Goal: Task Accomplishment & Management: Manage account settings

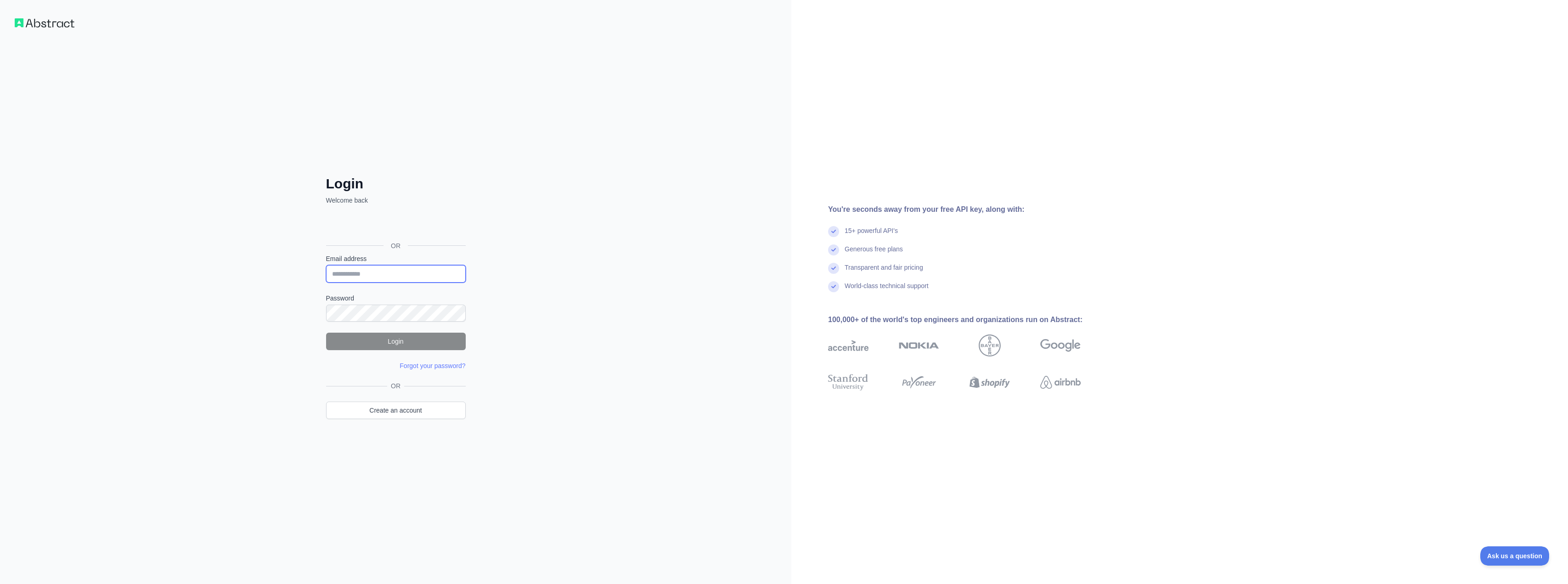
type input "**********"
click at [392, 338] on button "Login" at bounding box center [396, 342] width 140 height 18
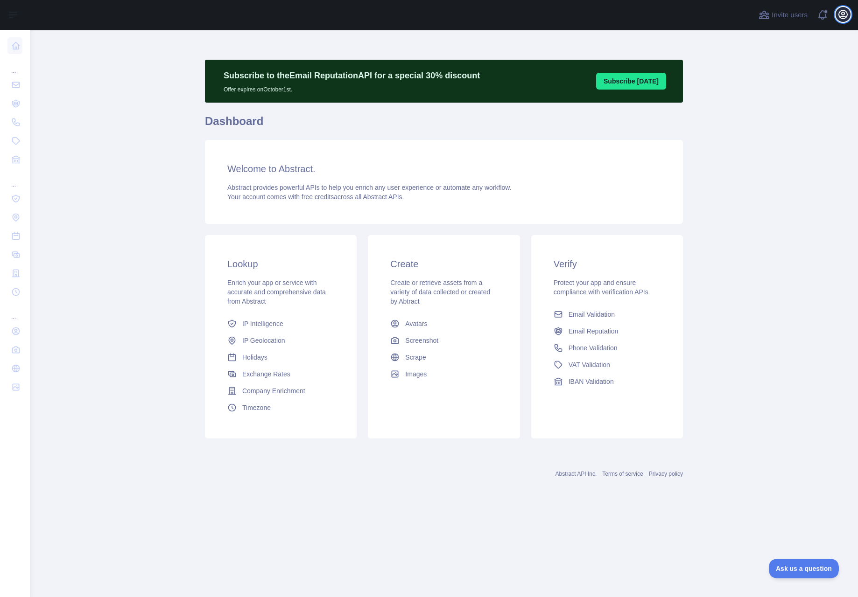
click at [844, 14] on icon "button" at bounding box center [843, 14] width 8 height 8
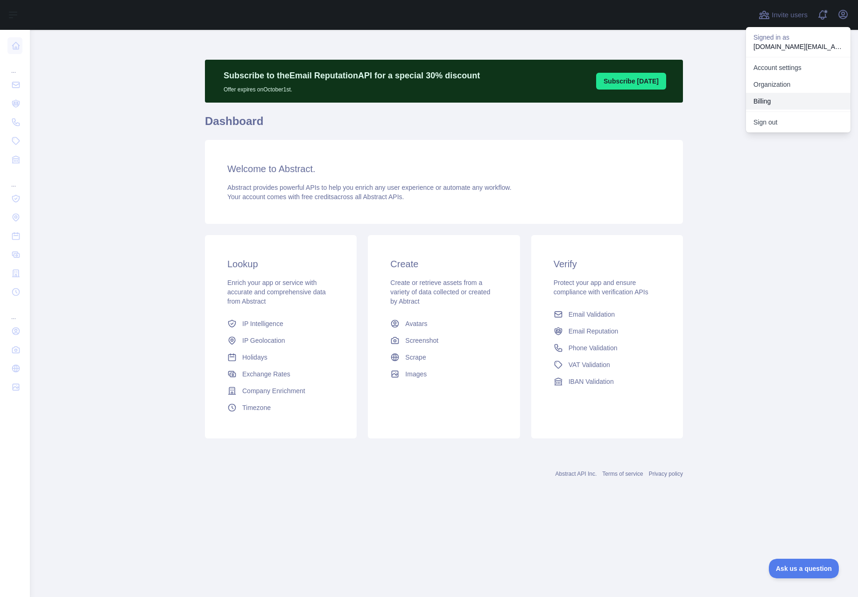
click at [770, 99] on button "Billing" at bounding box center [798, 101] width 105 height 17
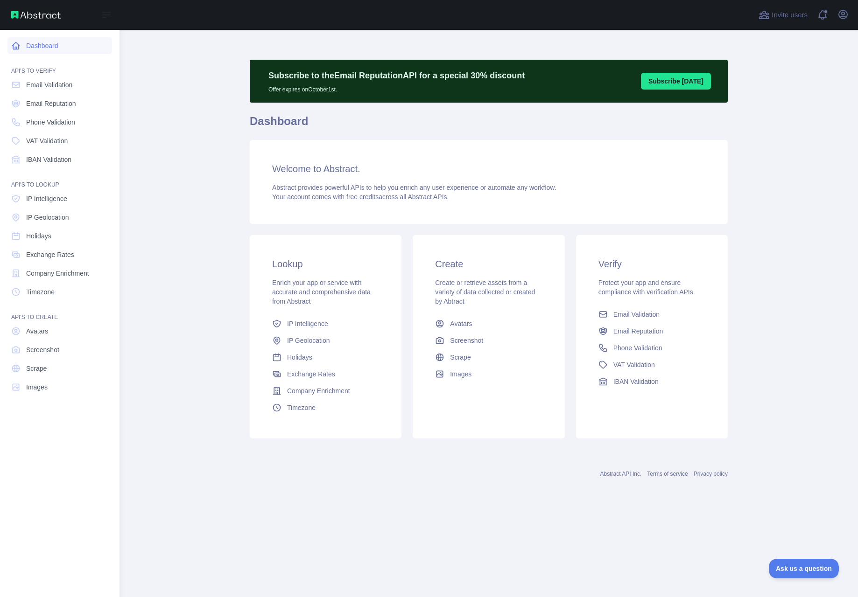
click at [28, 46] on link "Dashboard" at bounding box center [59, 45] width 105 height 17
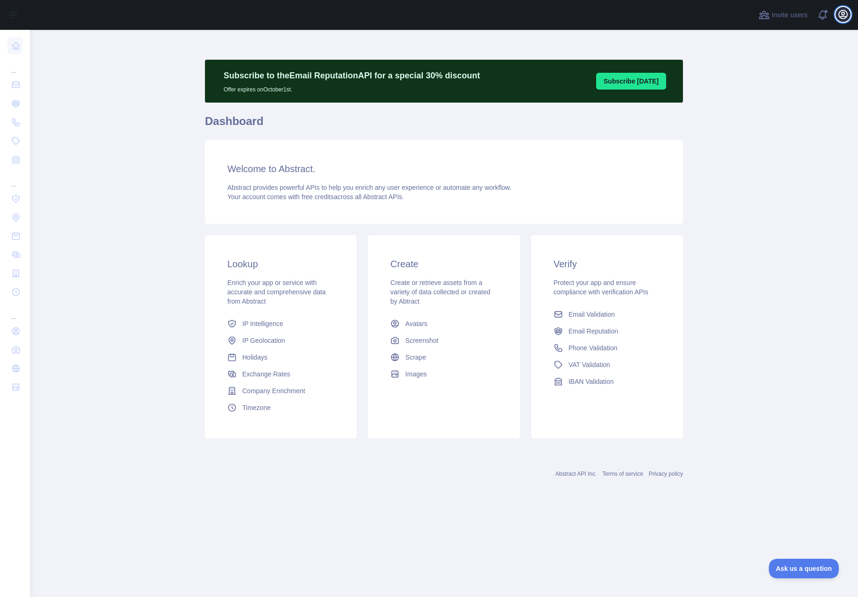
click at [844, 15] on icon "button" at bounding box center [842, 14] width 11 height 11
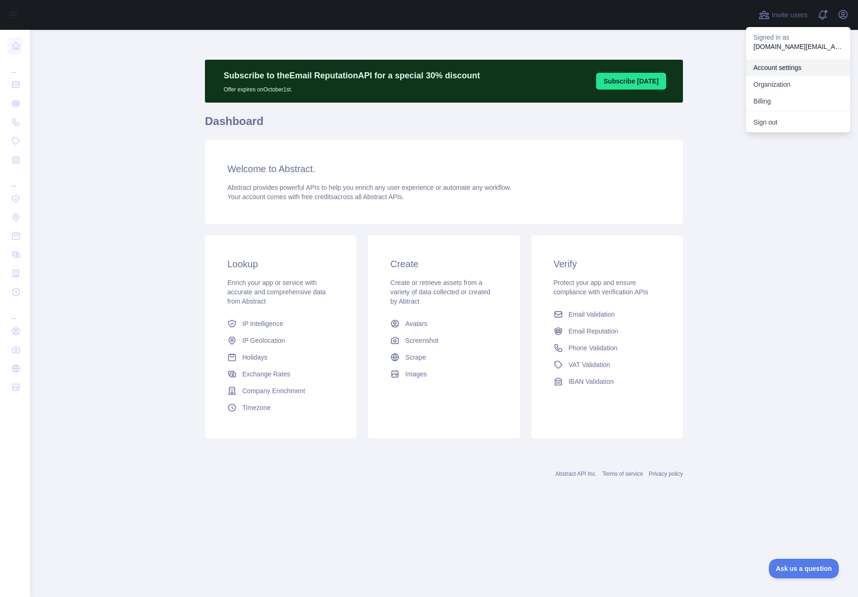
click at [789, 67] on link "Account settings" at bounding box center [798, 67] width 105 height 17
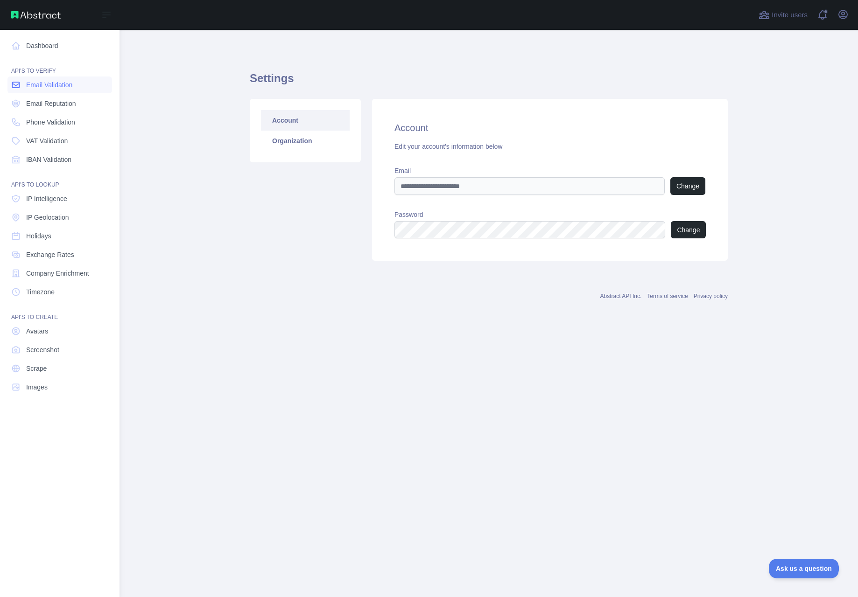
click at [56, 86] on span "Email Validation" at bounding box center [49, 84] width 46 height 9
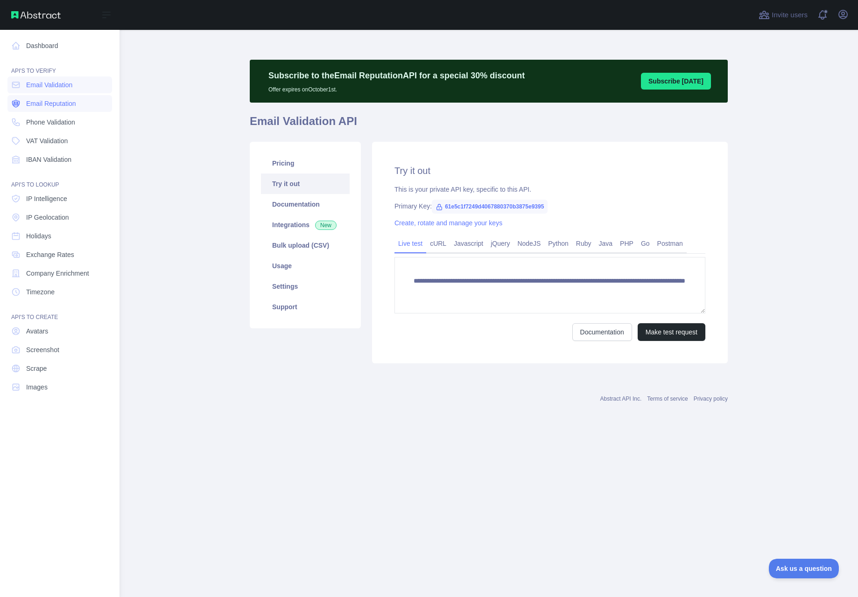
click at [47, 101] on span "Email Reputation" at bounding box center [51, 103] width 50 height 9
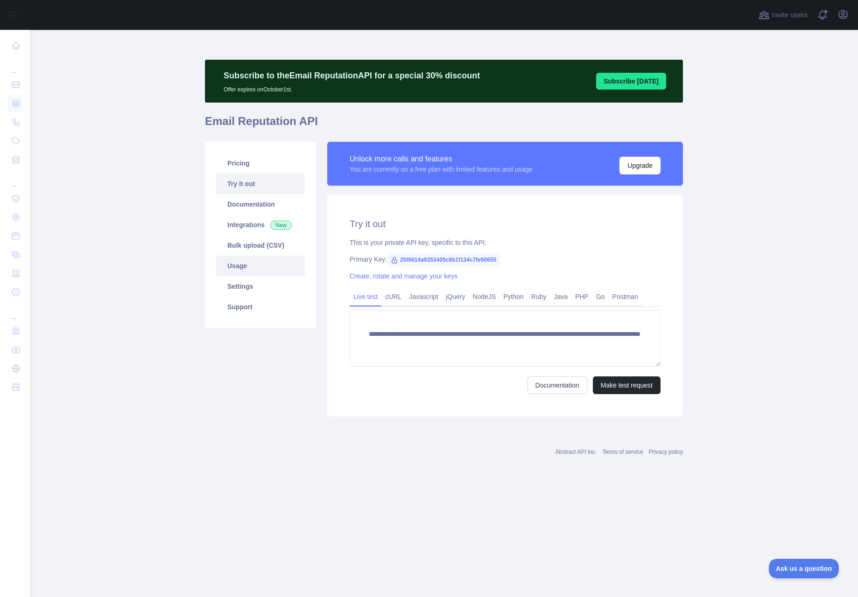
click at [238, 265] on link "Usage" at bounding box center [260, 266] width 89 height 21
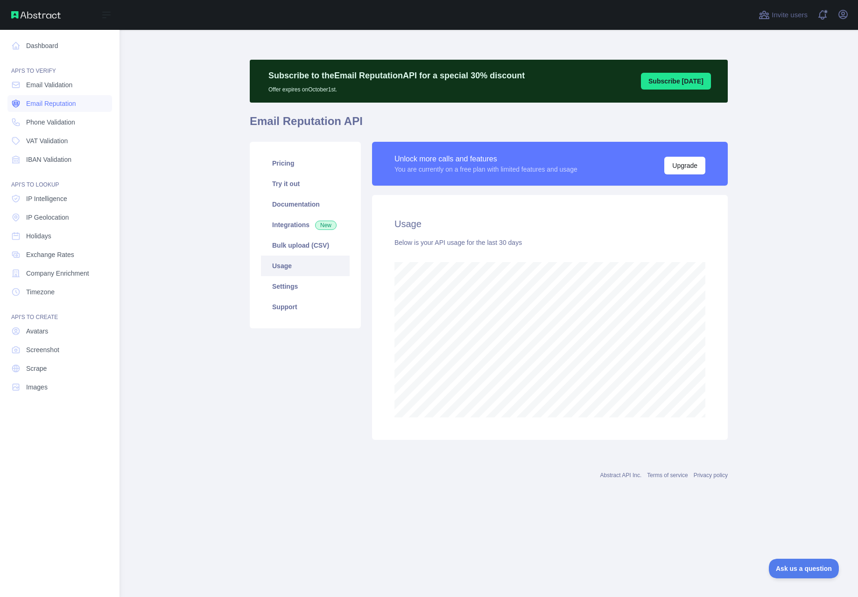
scroll to position [466056, 465885]
click at [49, 124] on span "Phone Validation" at bounding box center [50, 122] width 49 height 9
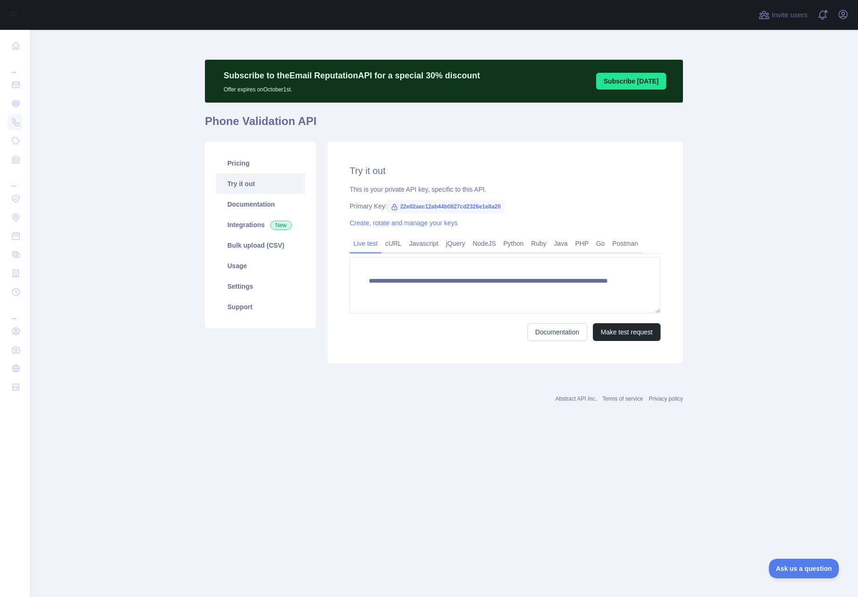
click at [166, 257] on main "**********" at bounding box center [444, 313] width 828 height 567
click at [246, 269] on link "Usage" at bounding box center [260, 266] width 89 height 21
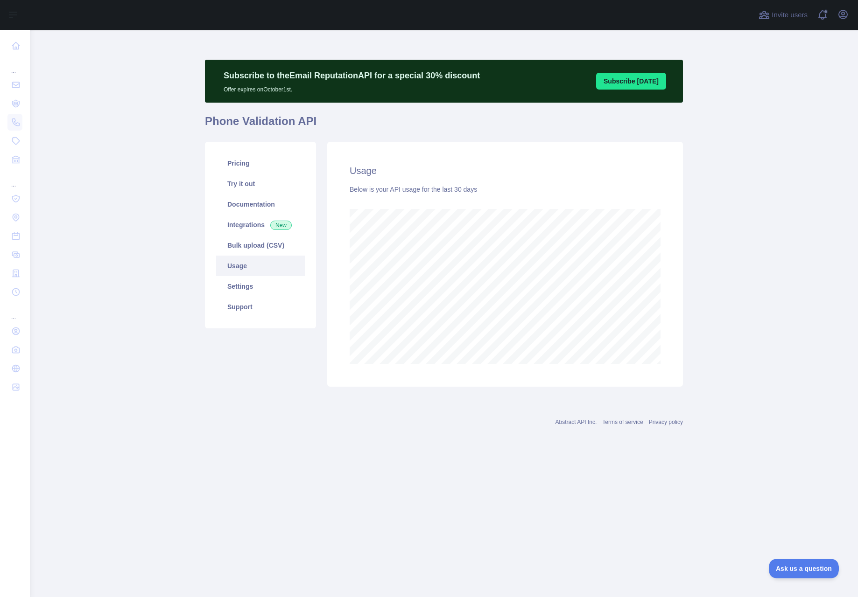
scroll to position [567, 828]
click at [249, 165] on link "Pricing" at bounding box center [260, 163] width 89 height 21
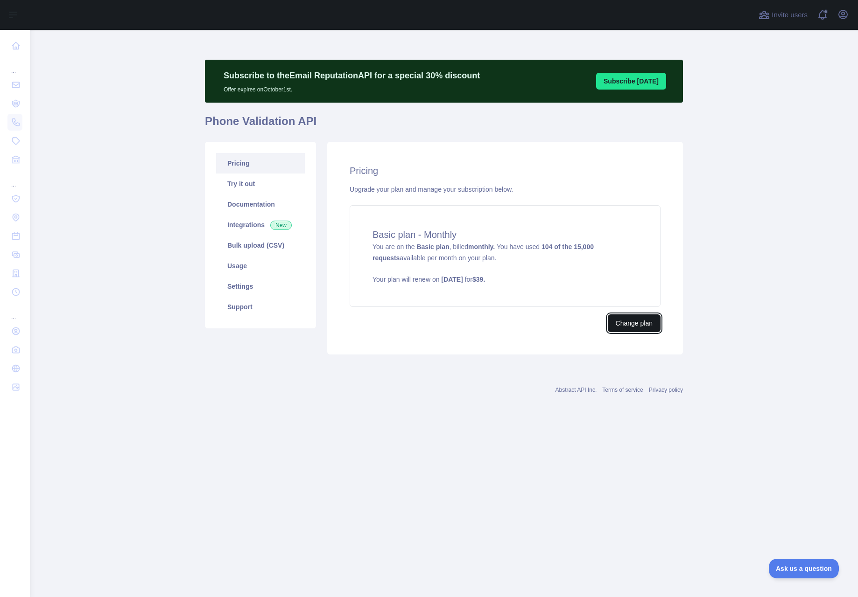
click at [636, 324] on button "Change plan" at bounding box center [634, 324] width 53 height 18
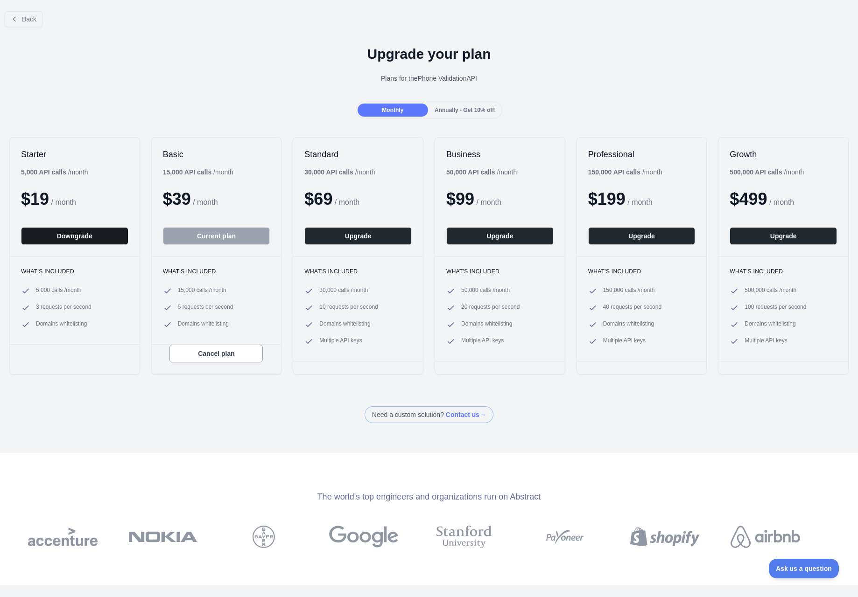
click at [58, 239] on button "Downgrade" at bounding box center [74, 236] width 107 height 18
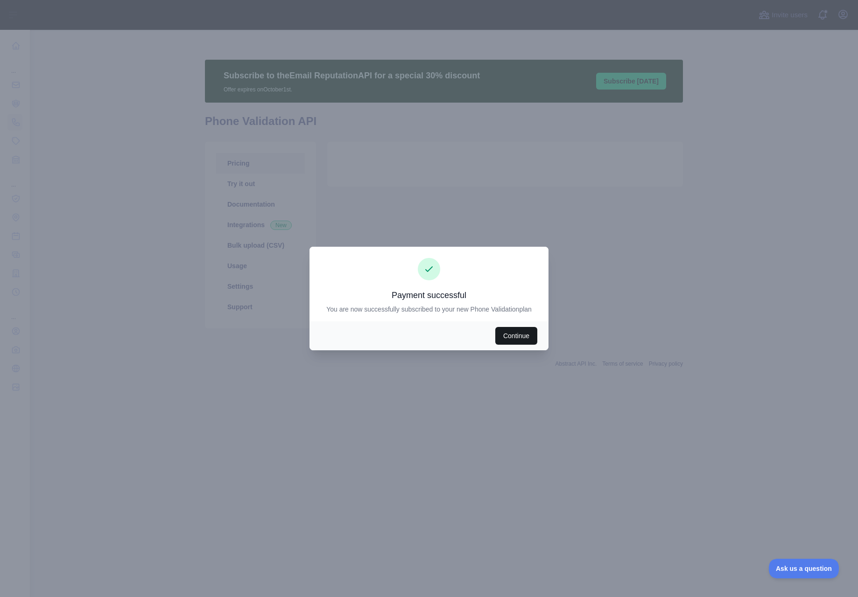
click at [520, 336] on button "Continue" at bounding box center [516, 336] width 42 height 18
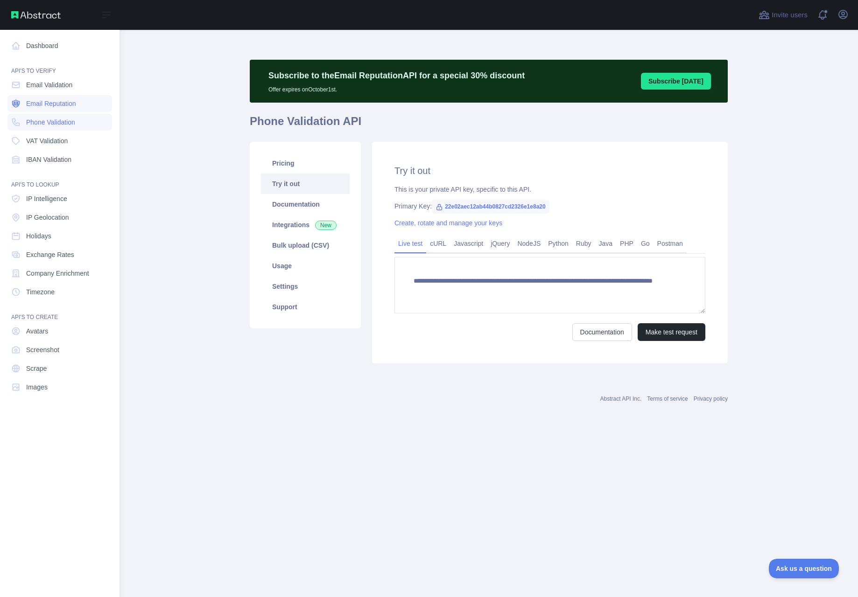
click at [36, 101] on span "Email Reputation" at bounding box center [51, 103] width 50 height 9
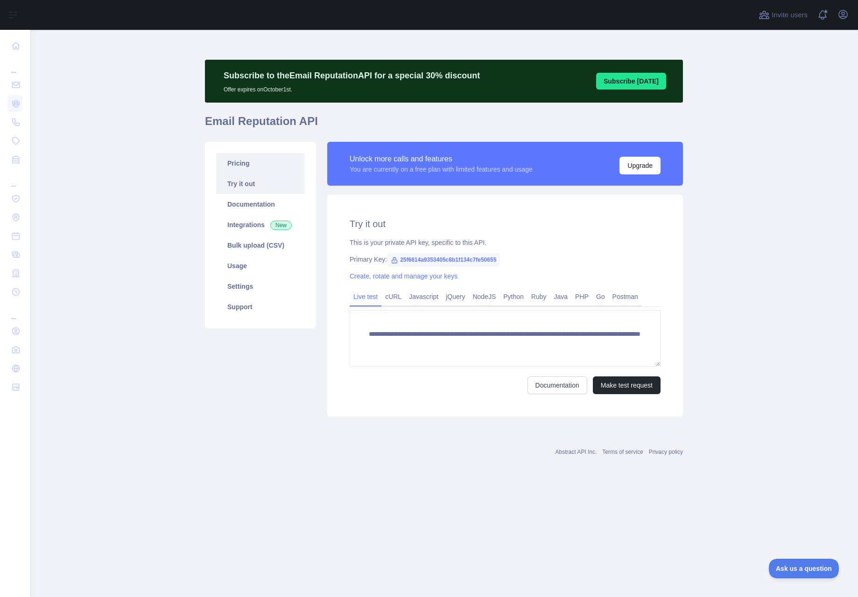
click at [234, 166] on link "Pricing" at bounding box center [260, 163] width 89 height 21
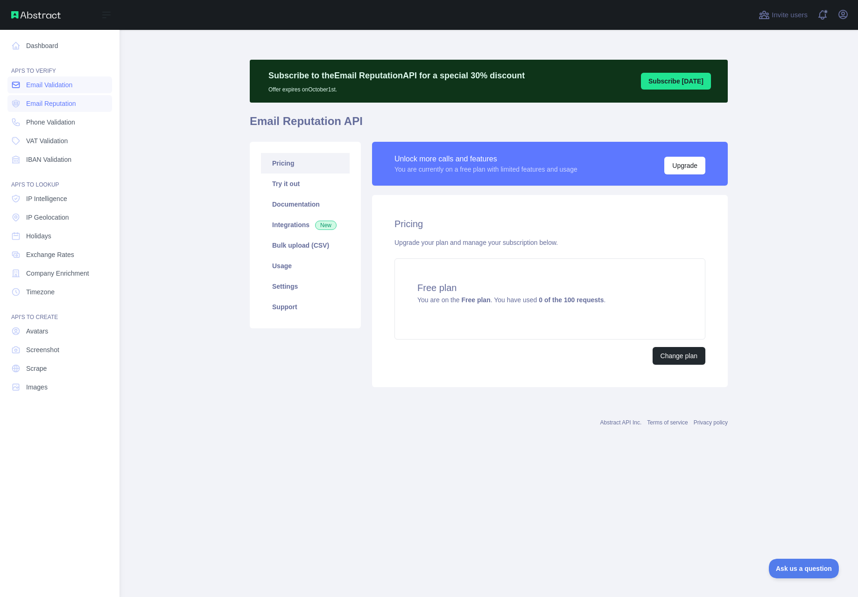
click at [45, 87] on span "Email Validation" at bounding box center [49, 84] width 46 height 9
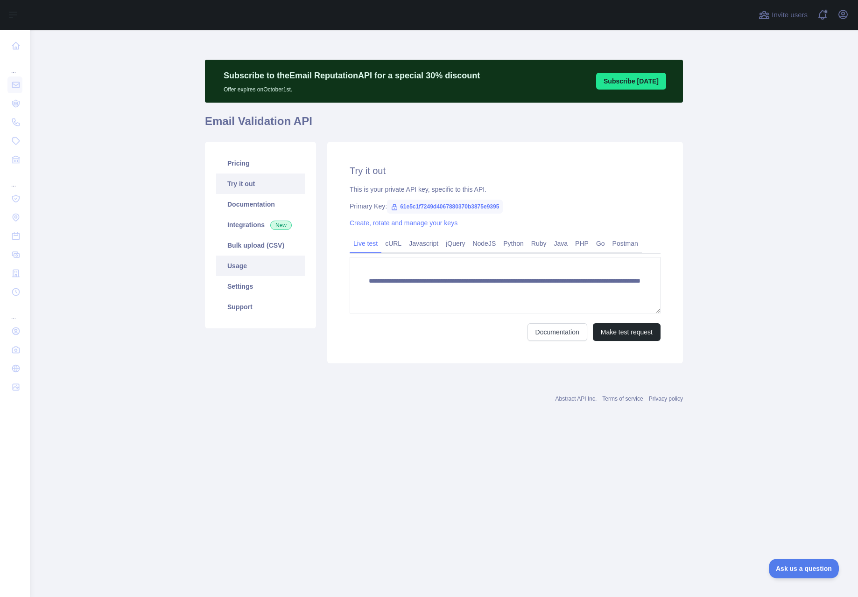
click at [236, 262] on link "Usage" at bounding box center [260, 266] width 89 height 21
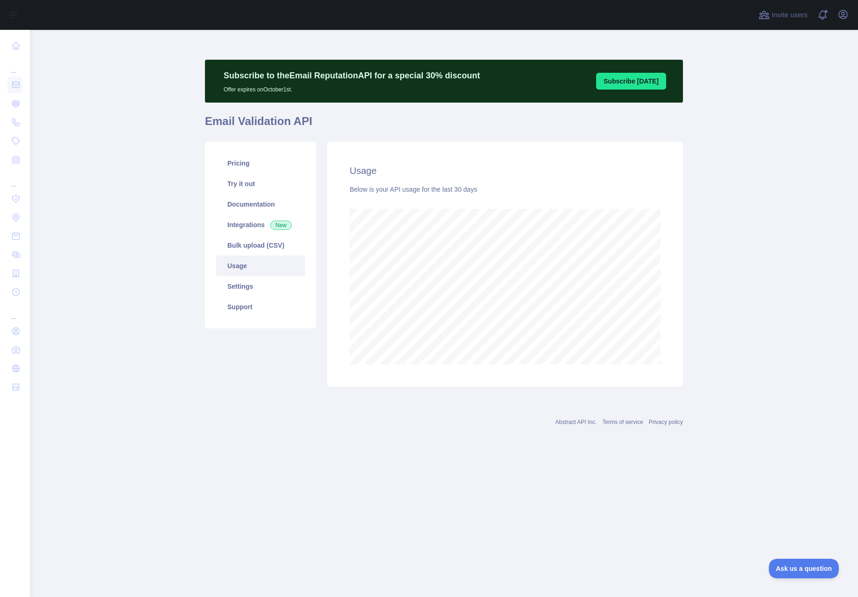
scroll to position [567, 828]
click at [243, 165] on link "Pricing" at bounding box center [260, 163] width 89 height 21
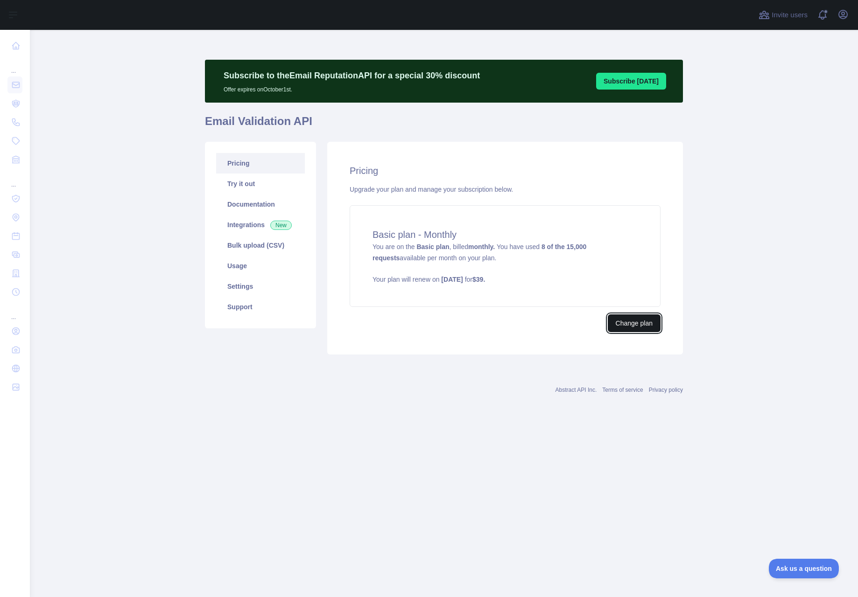
click at [636, 320] on button "Change plan" at bounding box center [634, 324] width 53 height 18
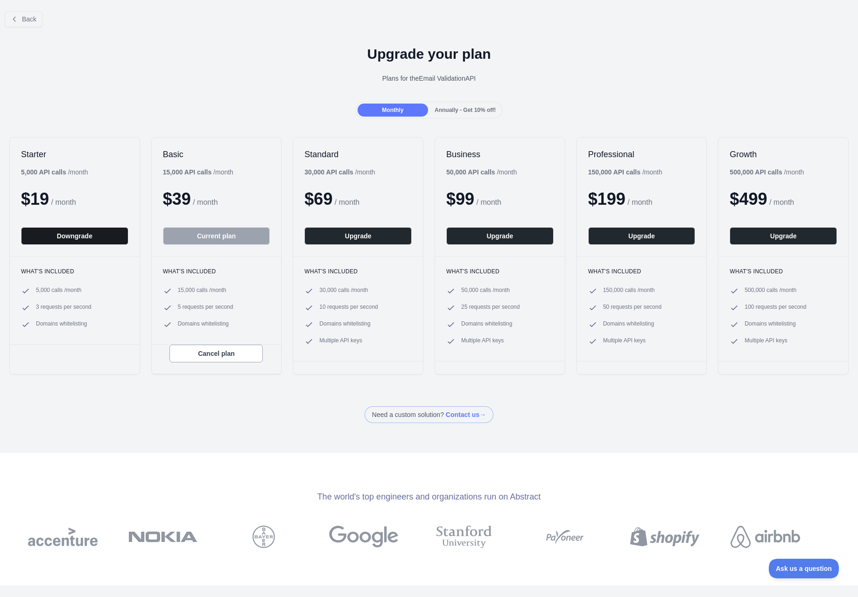
click at [66, 235] on button "Downgrade" at bounding box center [74, 236] width 107 height 18
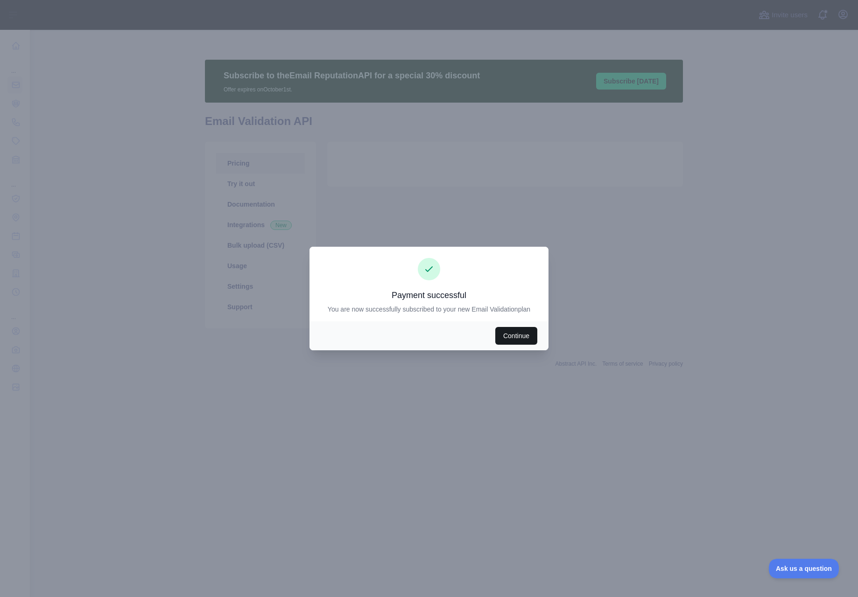
click at [518, 339] on button "Continue" at bounding box center [516, 336] width 42 height 18
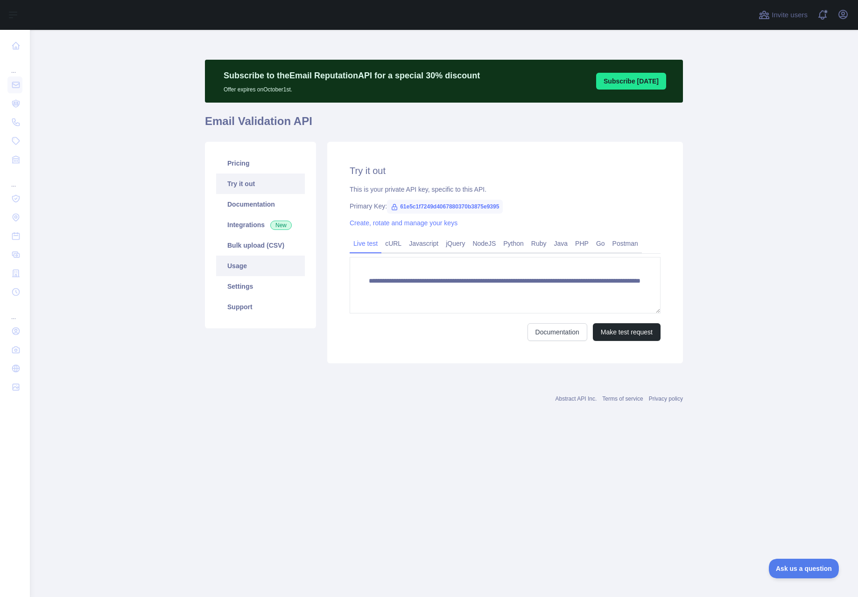
click at [241, 267] on link "Usage" at bounding box center [260, 266] width 89 height 21
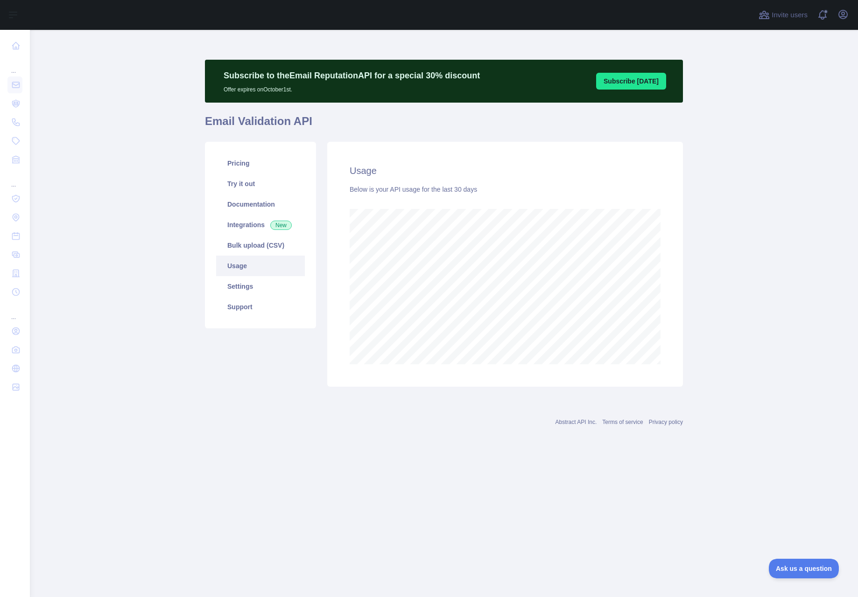
scroll to position [567, 828]
click at [239, 159] on link "Pricing" at bounding box center [260, 163] width 89 height 21
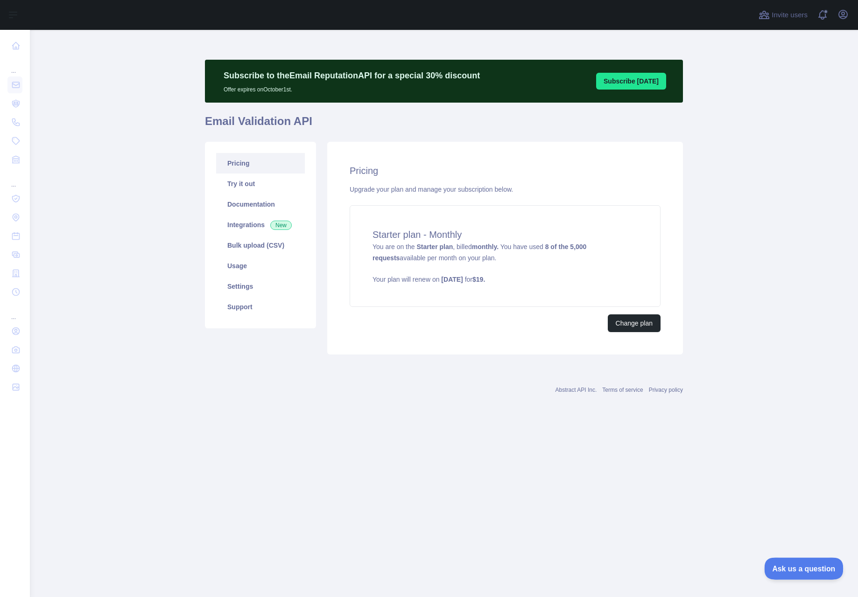
click at [805, 564] on span "Ask us a question" at bounding box center [799, 567] width 70 height 7
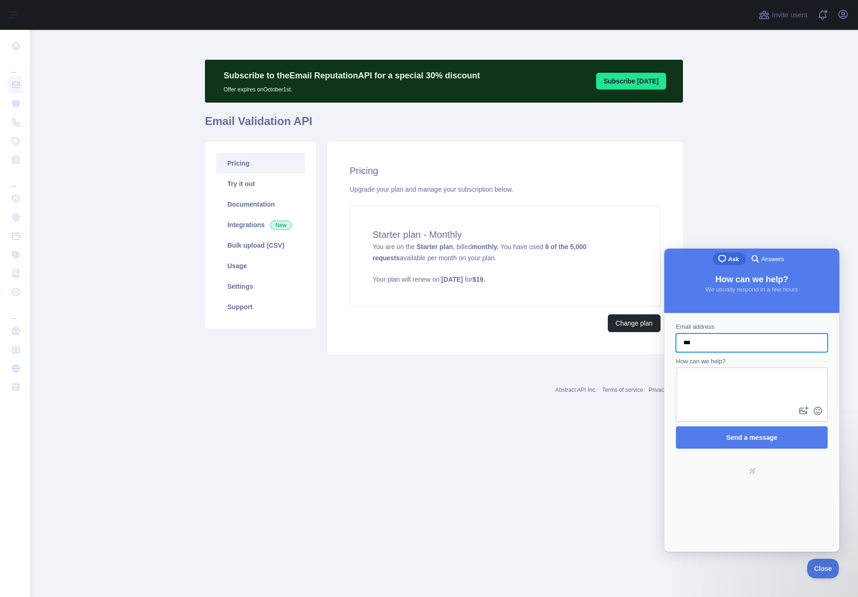
type input "***"
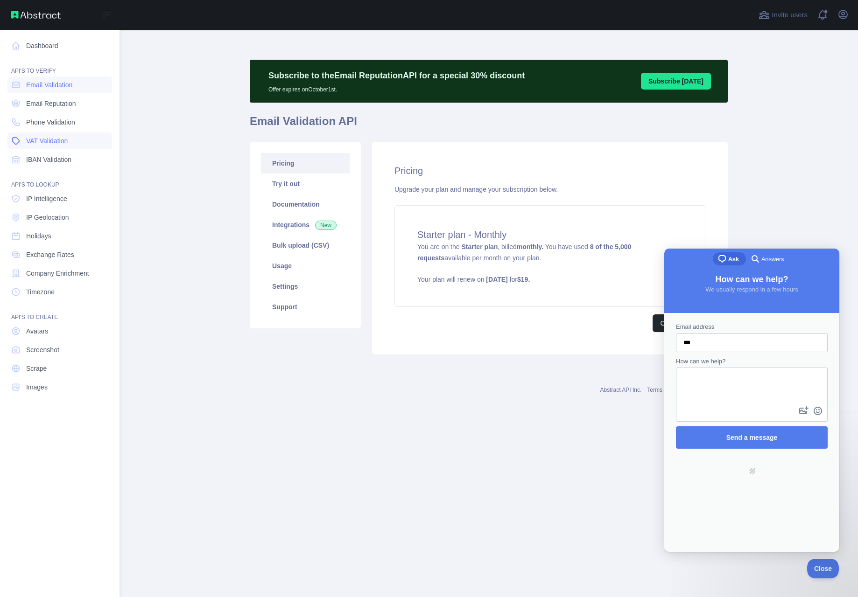
click at [44, 140] on span "VAT Validation" at bounding box center [47, 140] width 42 height 9
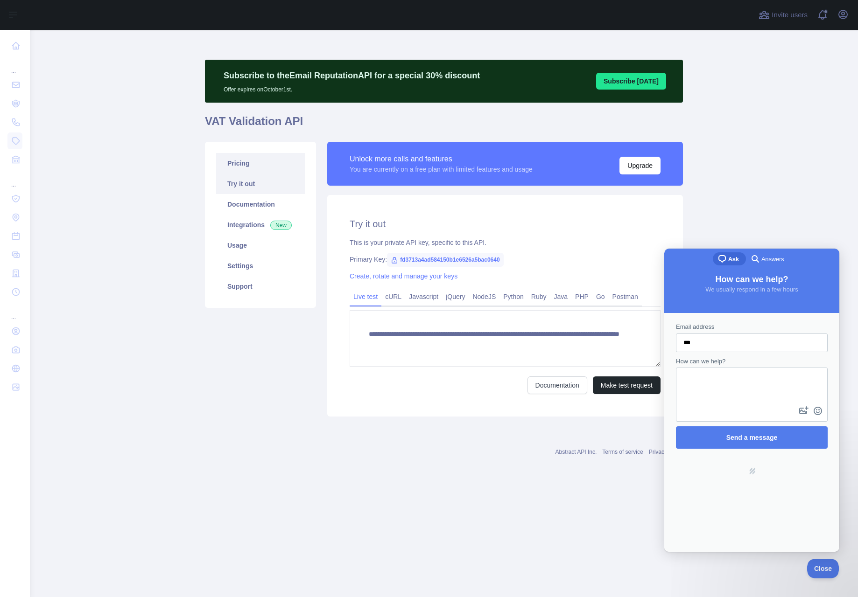
click at [248, 168] on link "Pricing" at bounding box center [260, 163] width 89 height 21
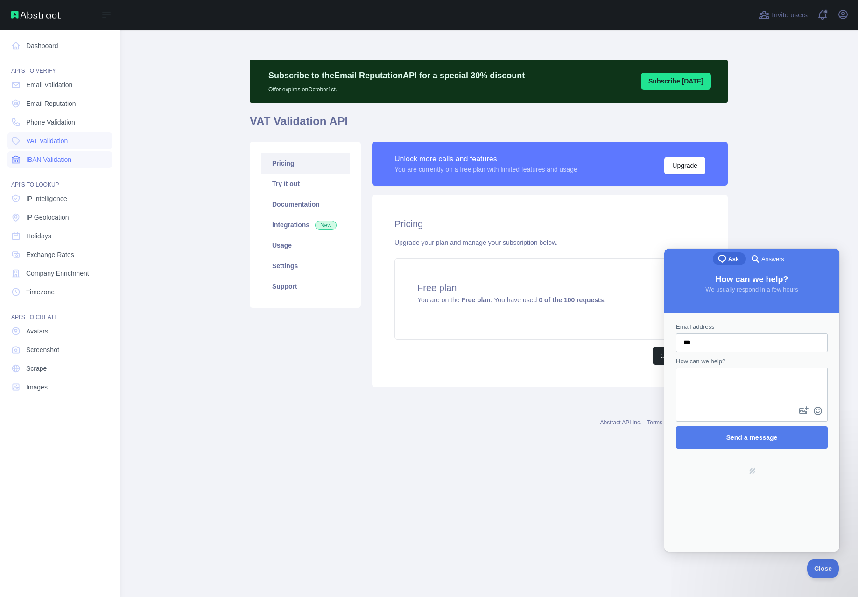
click at [42, 156] on span "IBAN Validation" at bounding box center [48, 159] width 45 height 9
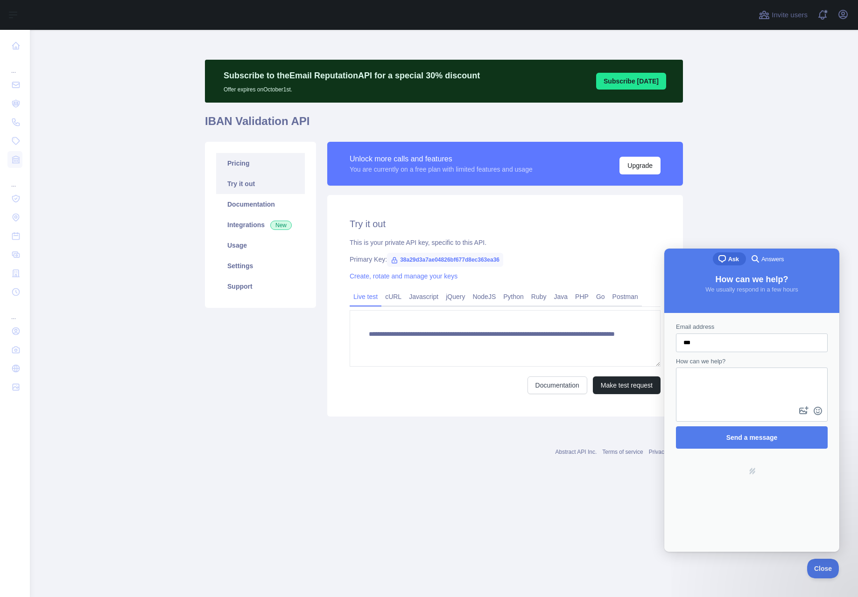
click at [244, 159] on link "Pricing" at bounding box center [260, 163] width 89 height 21
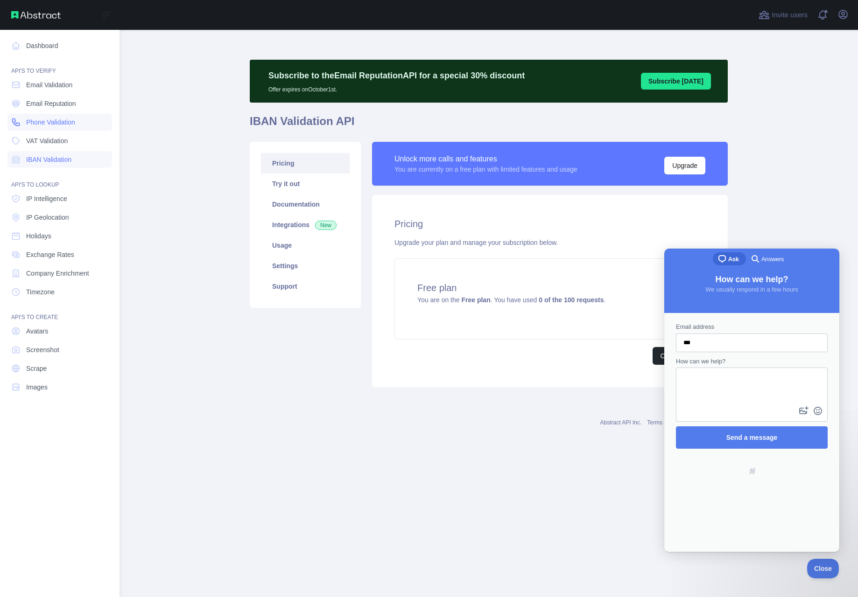
click at [36, 115] on link "Phone Validation" at bounding box center [59, 122] width 105 height 17
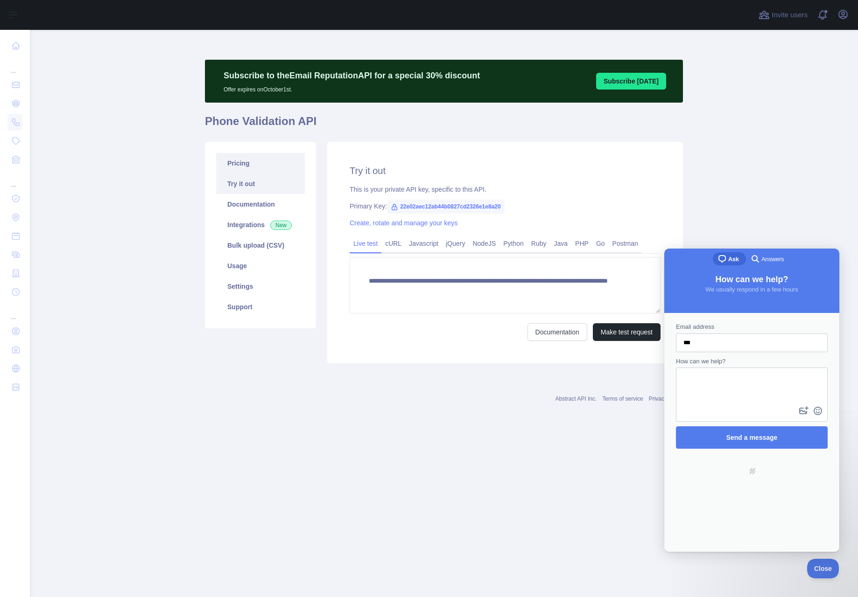
click at [252, 159] on link "Pricing" at bounding box center [260, 163] width 89 height 21
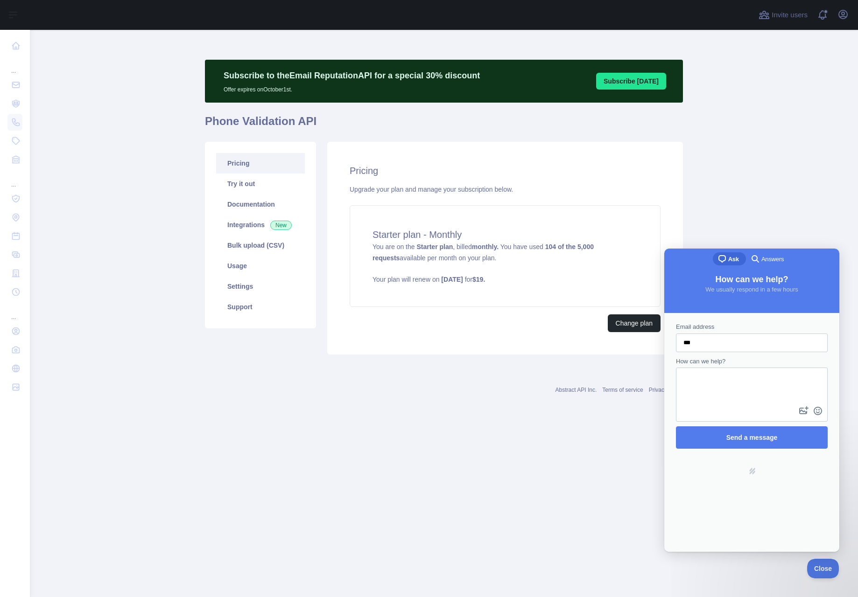
click at [587, 390] on link "Abstract API Inc." at bounding box center [576, 390] width 42 height 7
click at [630, 317] on button "Change plan" at bounding box center [634, 324] width 53 height 18
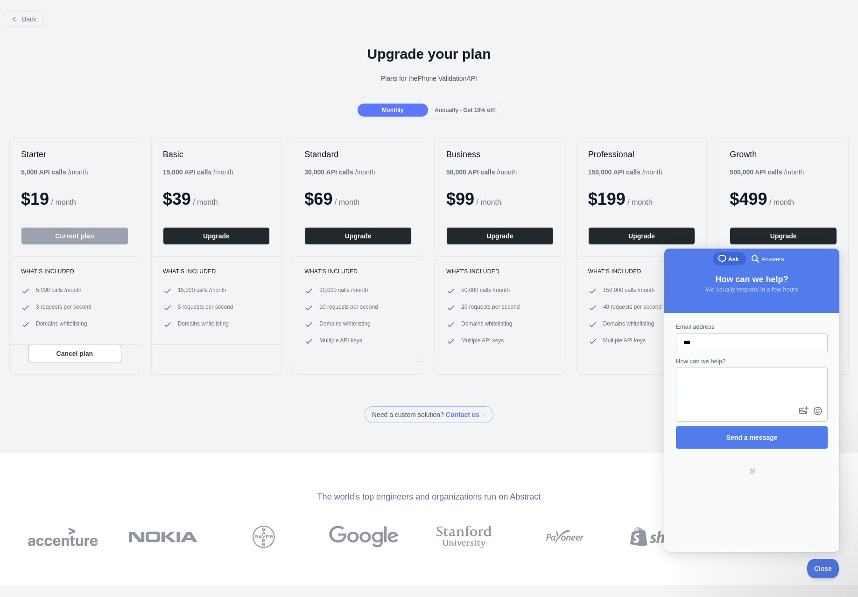
click at [336, 439] on div "Back Upgrade your plan Plans for the Phone Validation API Monthly Annually - Ge…" at bounding box center [429, 298] width 858 height 597
click at [777, 572] on div "The world's top engineers and organizations run on Abstract" at bounding box center [429, 519] width 858 height 133
click at [56, 459] on div "The world's top engineers and organizations run on Abstract" at bounding box center [429, 519] width 858 height 133
click at [633, 78] on div "Plans for the Phone Validation API" at bounding box center [428, 78] width 843 height 9
click at [571, 448] on div "Back Upgrade your plan Plans for the Phone Validation API Monthly Annually - Ge…" at bounding box center [429, 298] width 858 height 597
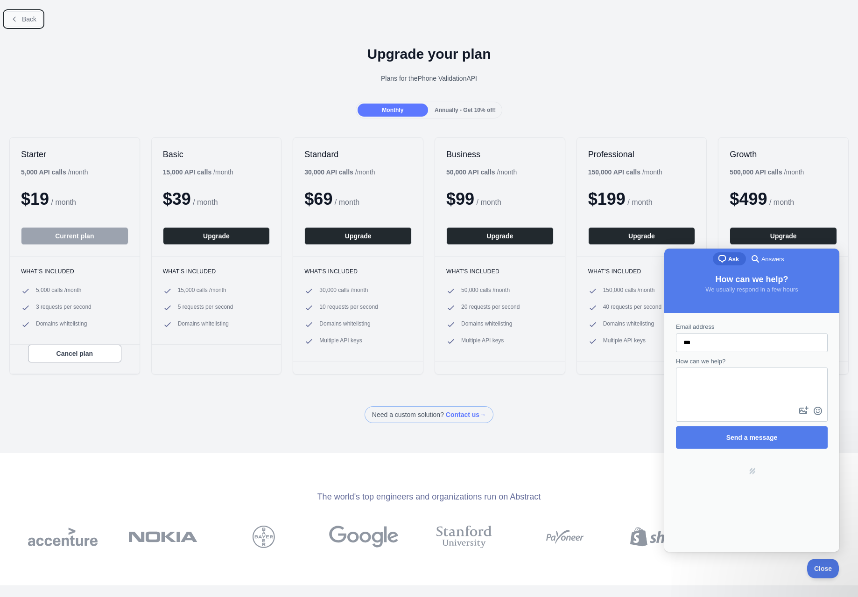
click at [29, 25] on button "Back" at bounding box center [24, 19] width 38 height 16
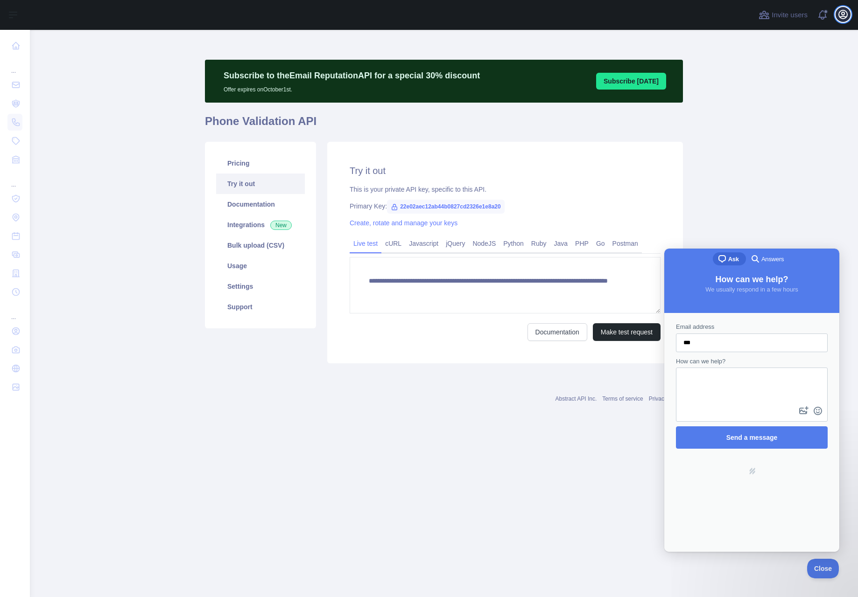
click at [843, 16] on icon "button" at bounding box center [843, 14] width 8 height 8
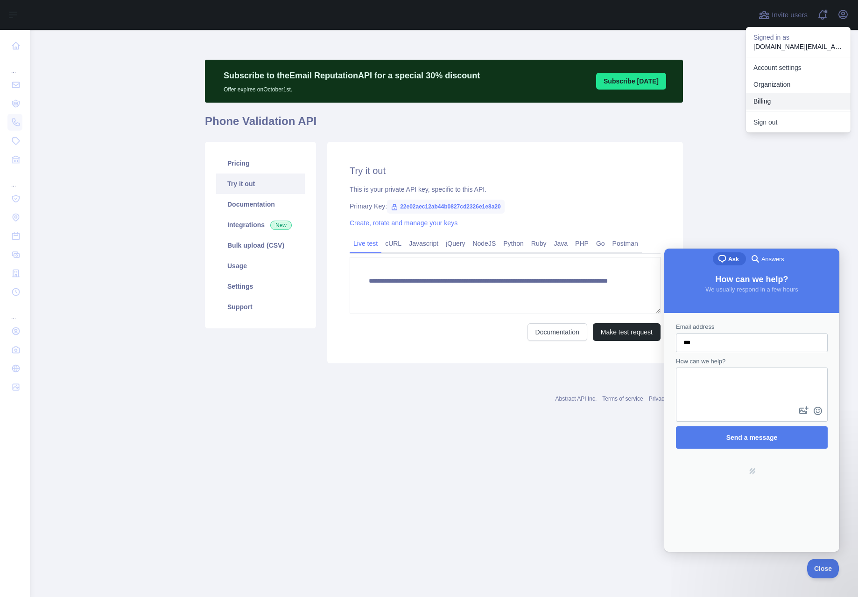
click at [759, 101] on button "Billing" at bounding box center [798, 101] width 105 height 17
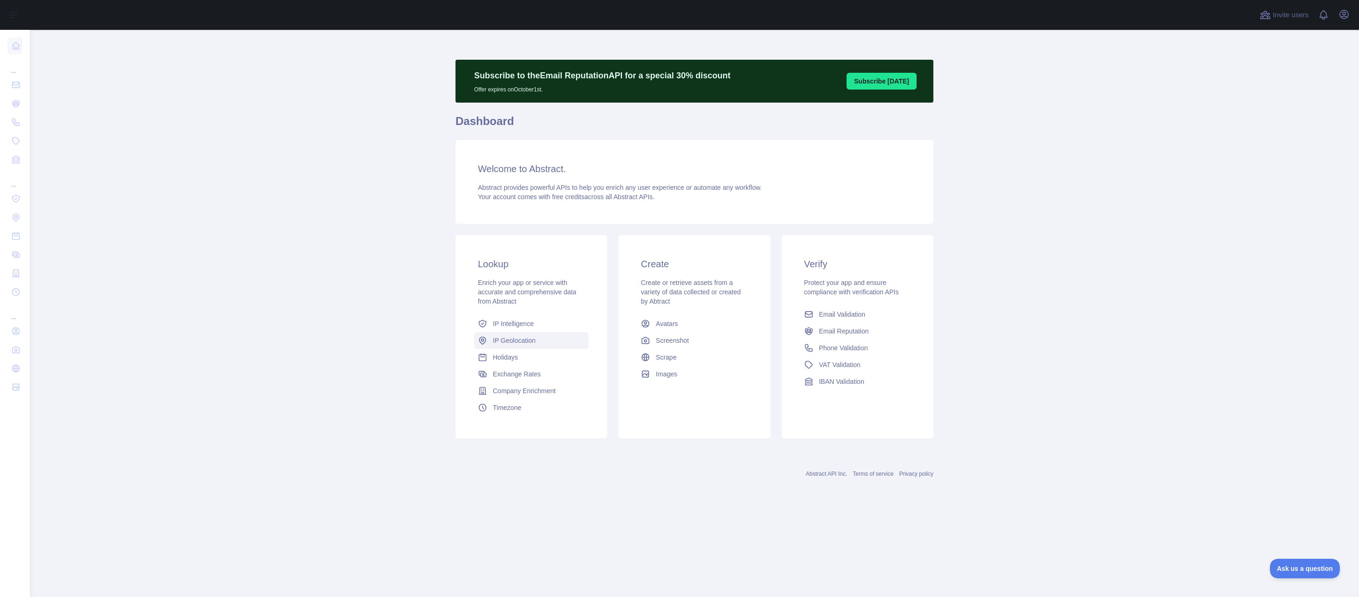
click at [522, 340] on span "IP Geolocation" at bounding box center [514, 340] width 43 height 9
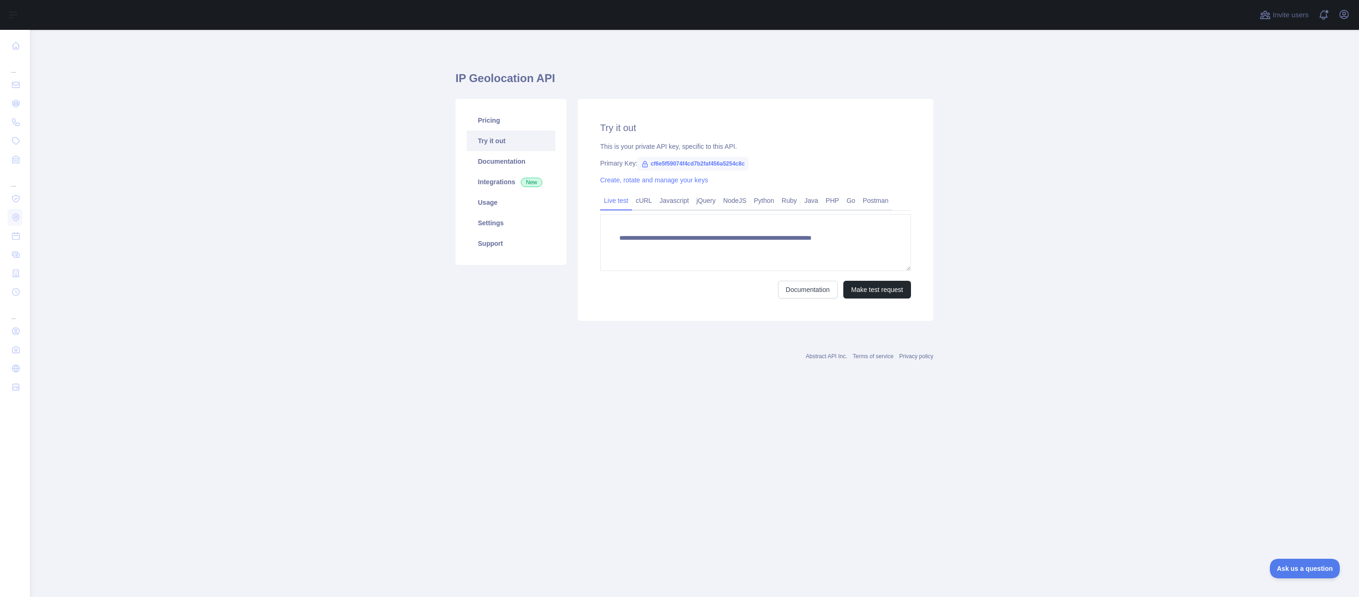
type textarea "**********"
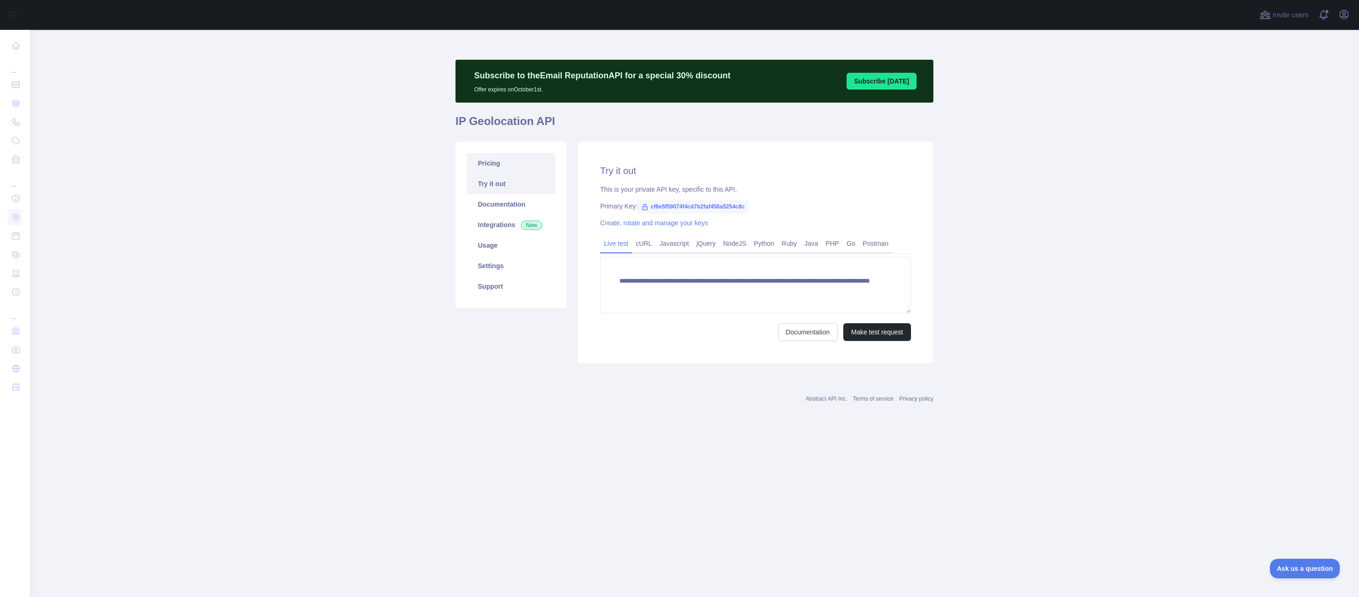
click at [493, 166] on link "Pricing" at bounding box center [511, 163] width 89 height 21
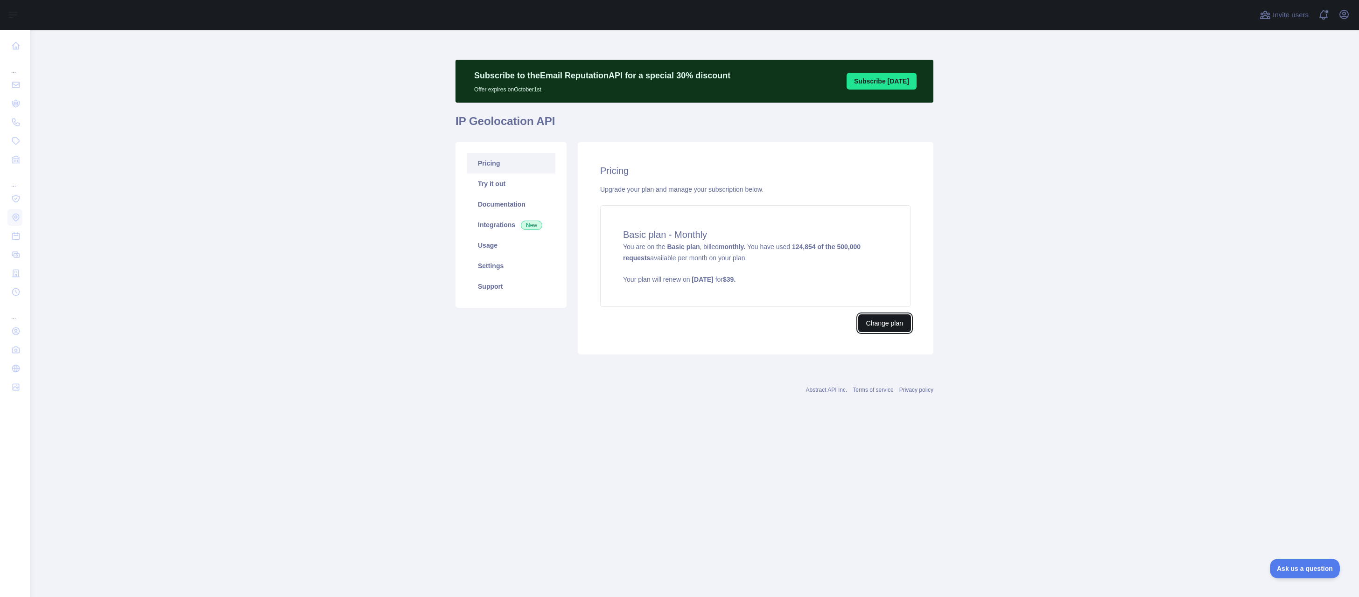
click at [883, 325] on button "Change plan" at bounding box center [884, 324] width 53 height 18
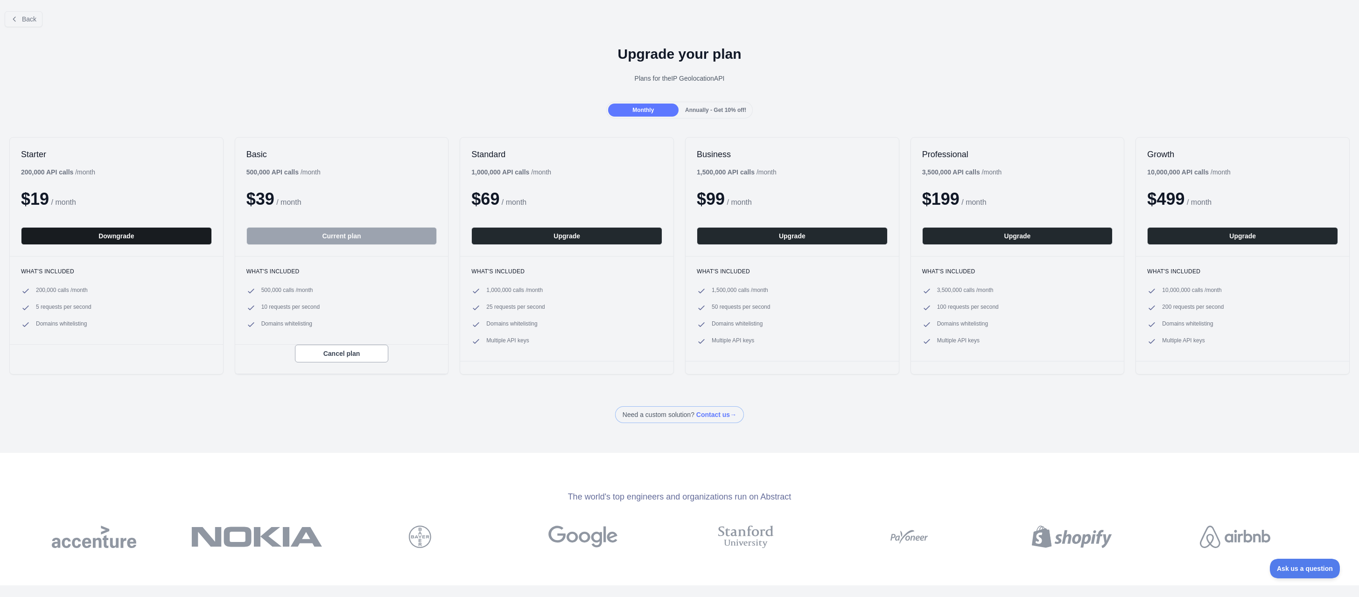
click at [102, 235] on button "Downgrade" at bounding box center [116, 236] width 191 height 18
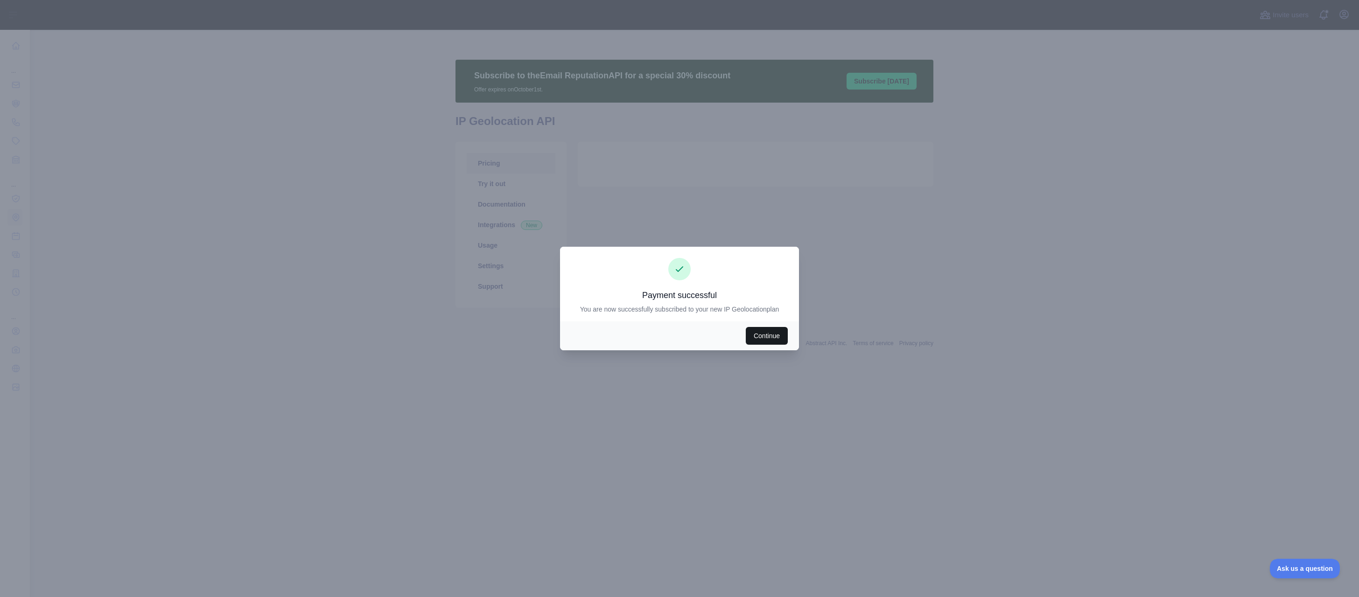
click at [777, 341] on button "Continue" at bounding box center [767, 336] width 42 height 18
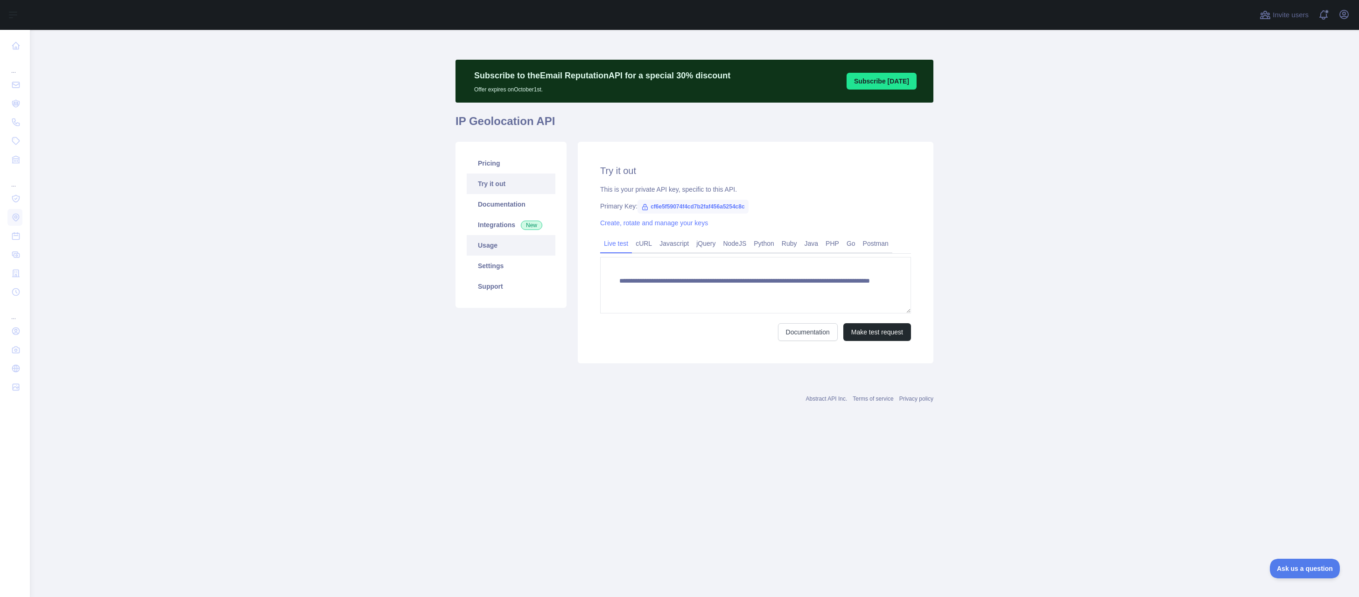
click at [491, 248] on link "Usage" at bounding box center [511, 245] width 89 height 21
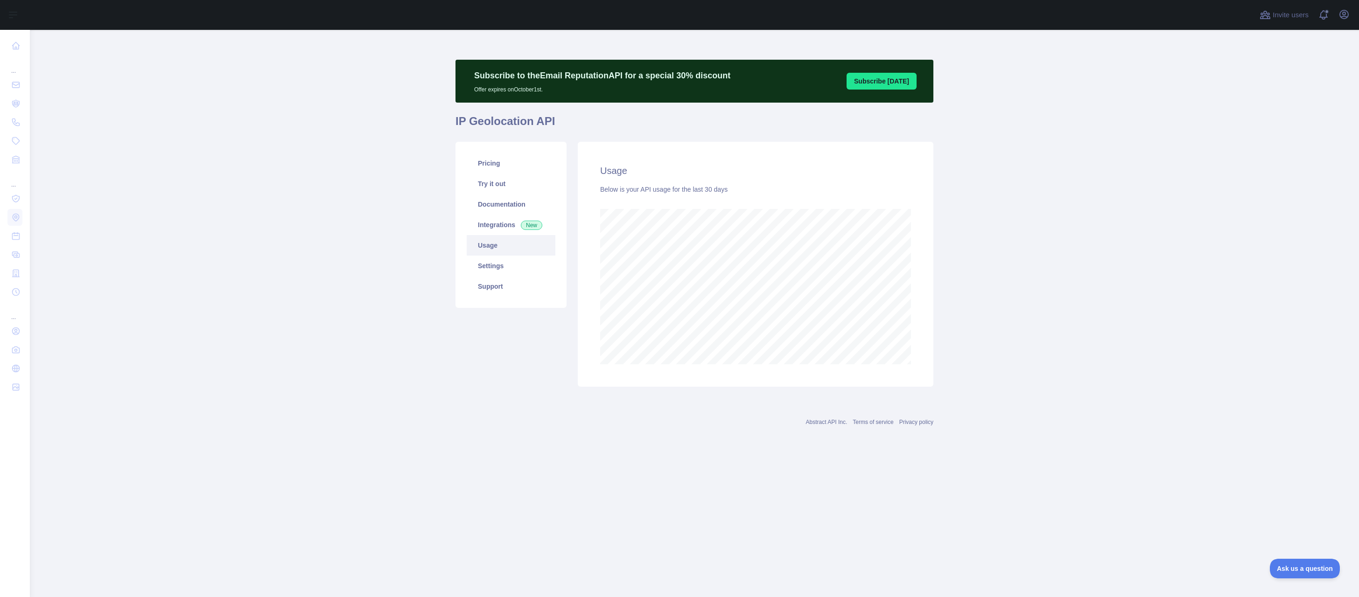
scroll to position [567, 1329]
